Goal: Register for event/course

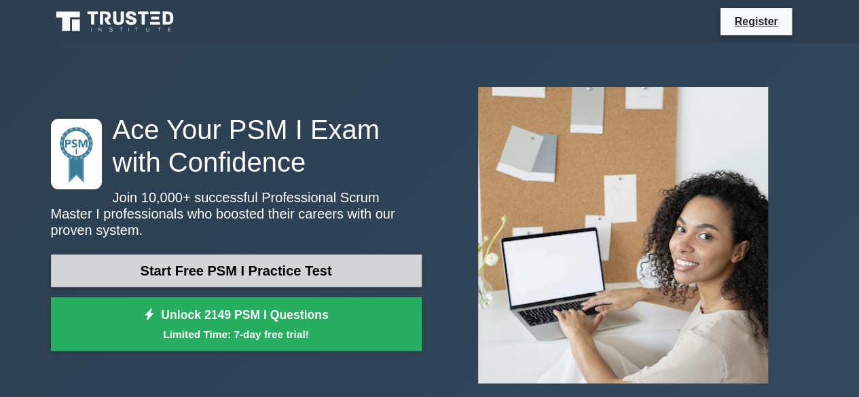
click at [295, 261] on link "Start Free PSM I Practice Test" at bounding box center [236, 270] width 371 height 33
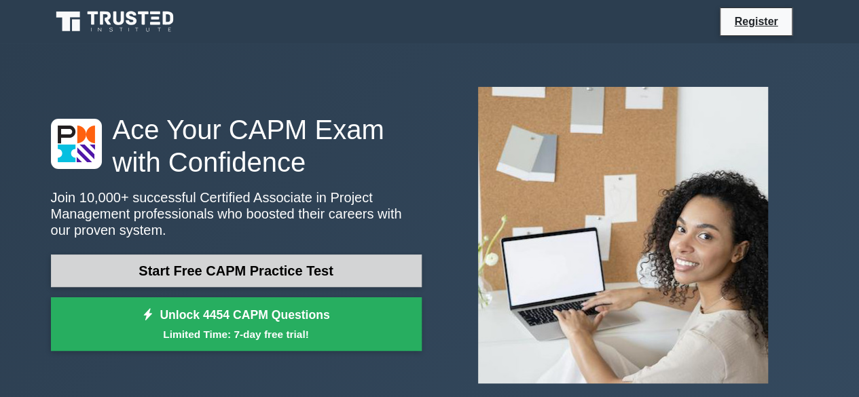
click at [209, 267] on link "Start Free CAPM Practice Test" at bounding box center [236, 270] width 371 height 33
